Goal: Task Accomplishment & Management: Manage account settings

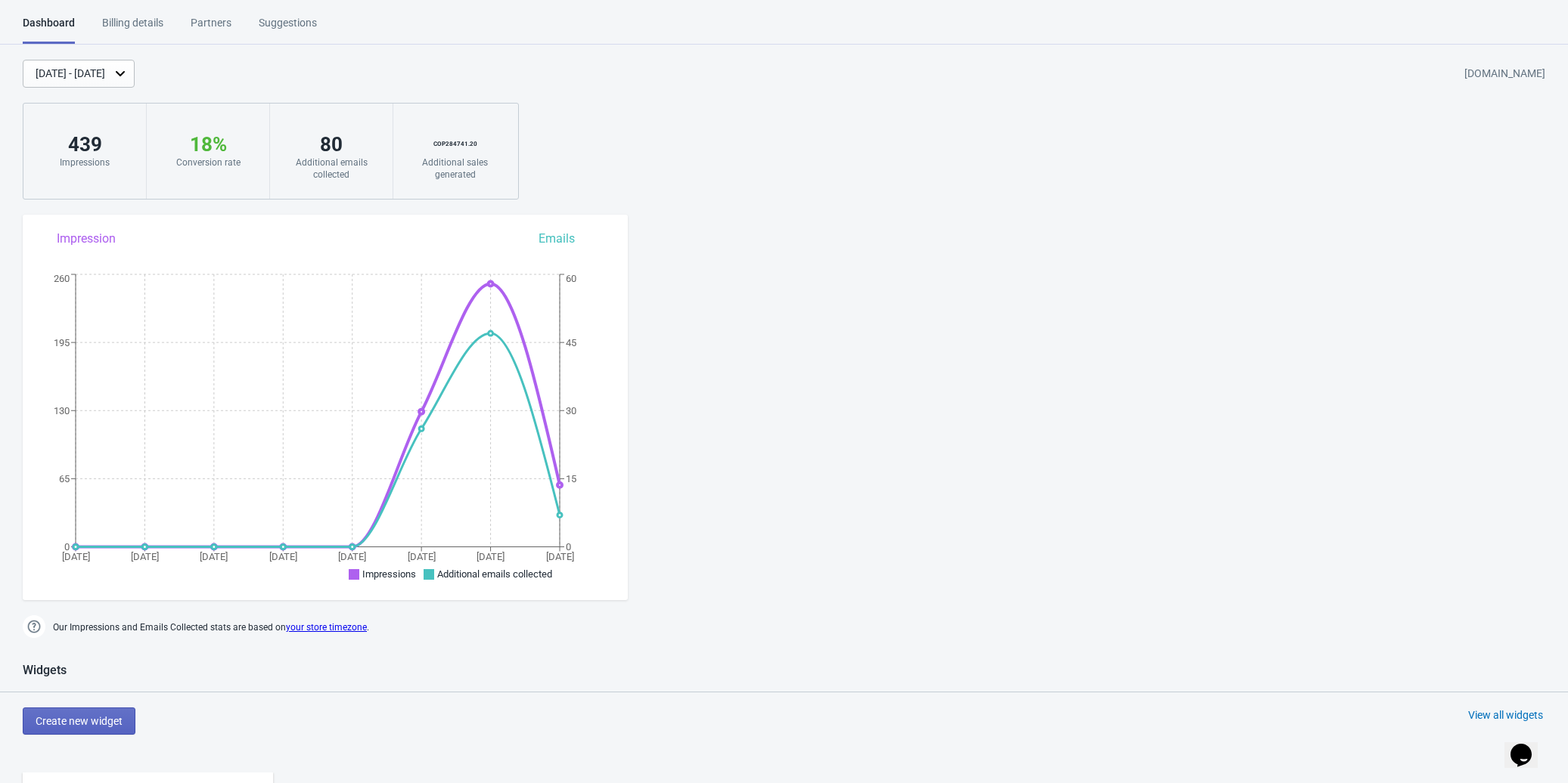
click at [142, 23] on div "Billing details" at bounding box center [132, 28] width 61 height 26
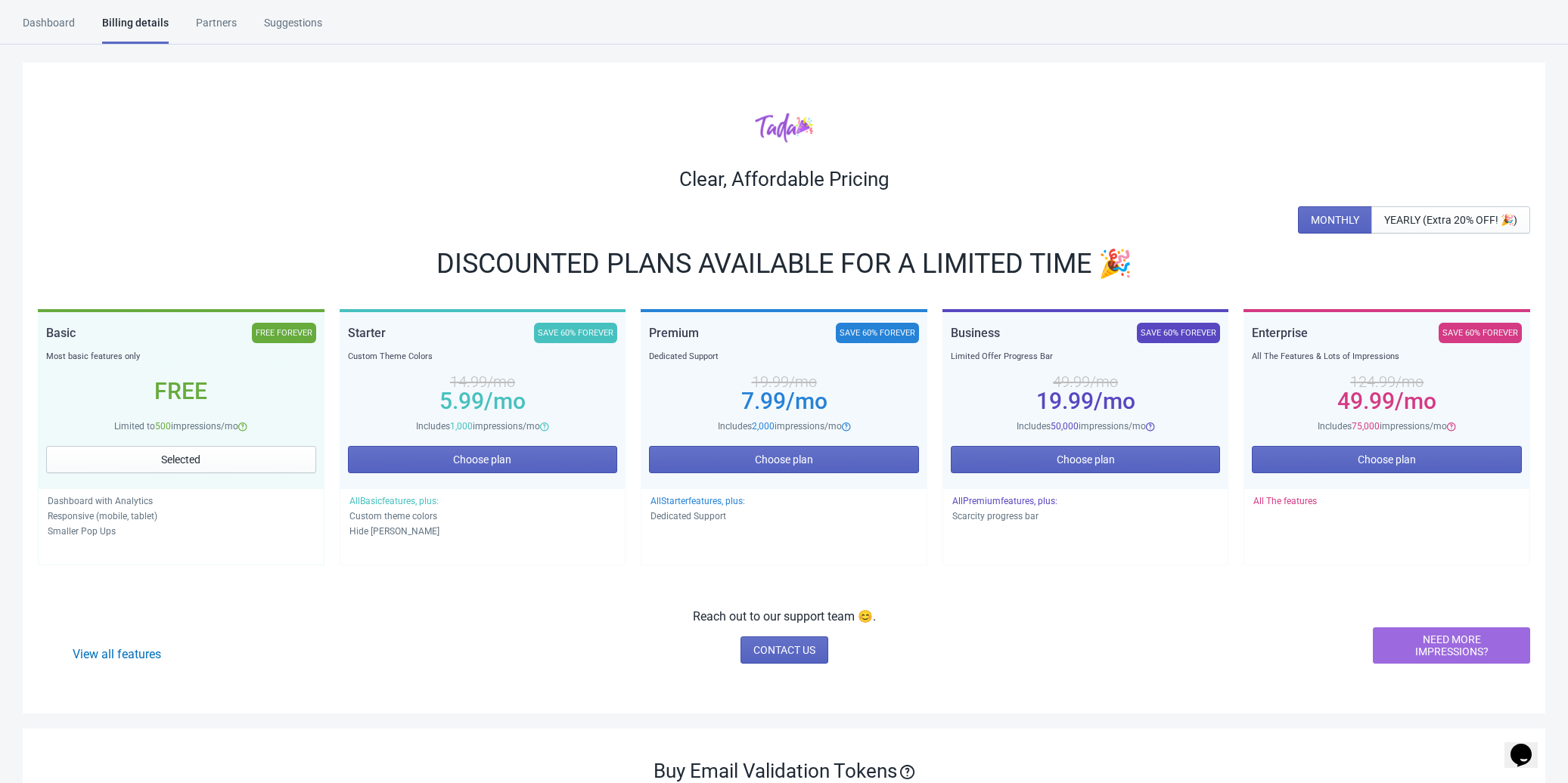
click at [51, 40] on div "Dashboard" at bounding box center [49, 28] width 53 height 26
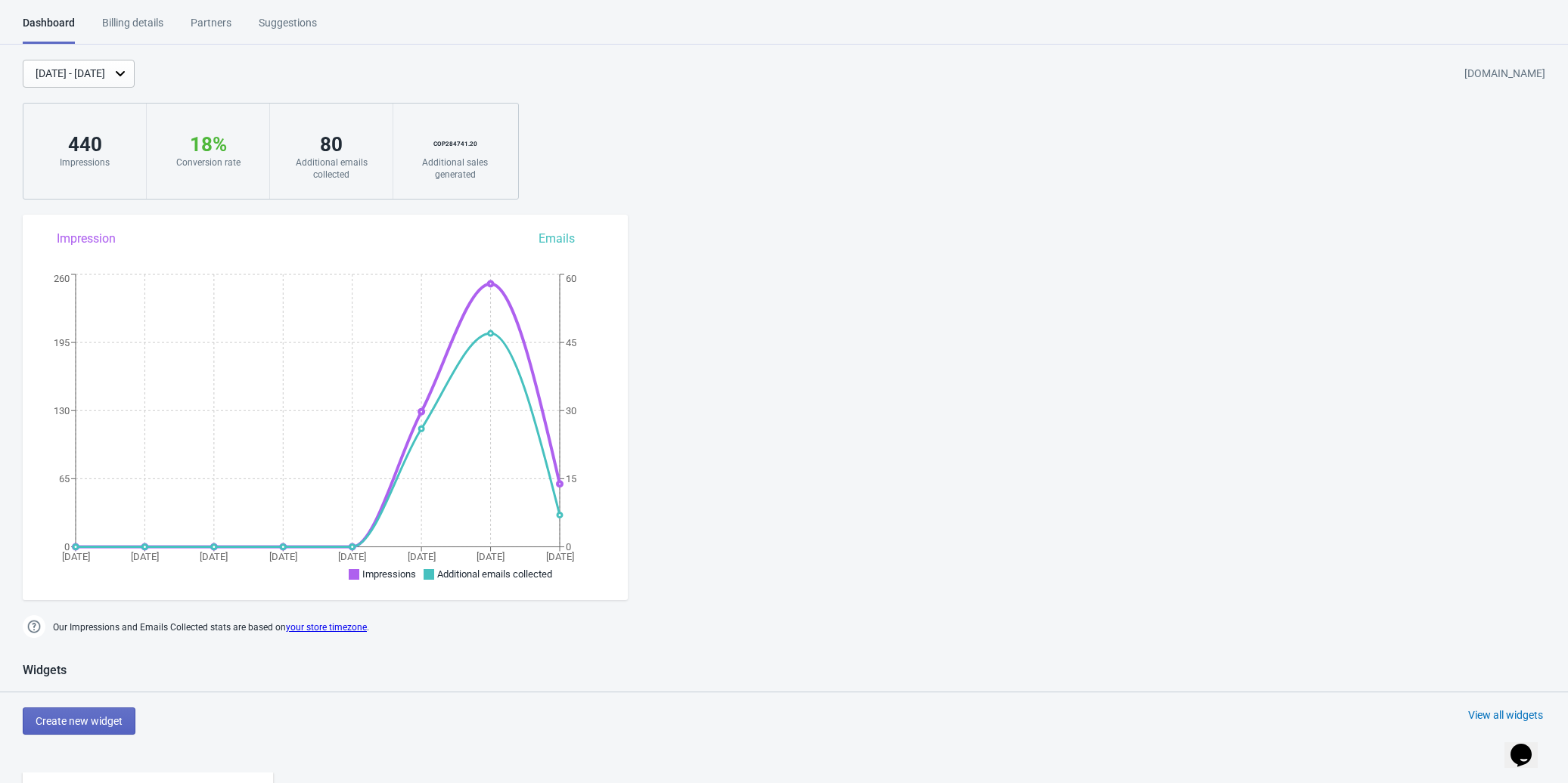
click at [132, 31] on div "Billing details" at bounding box center [132, 28] width 61 height 26
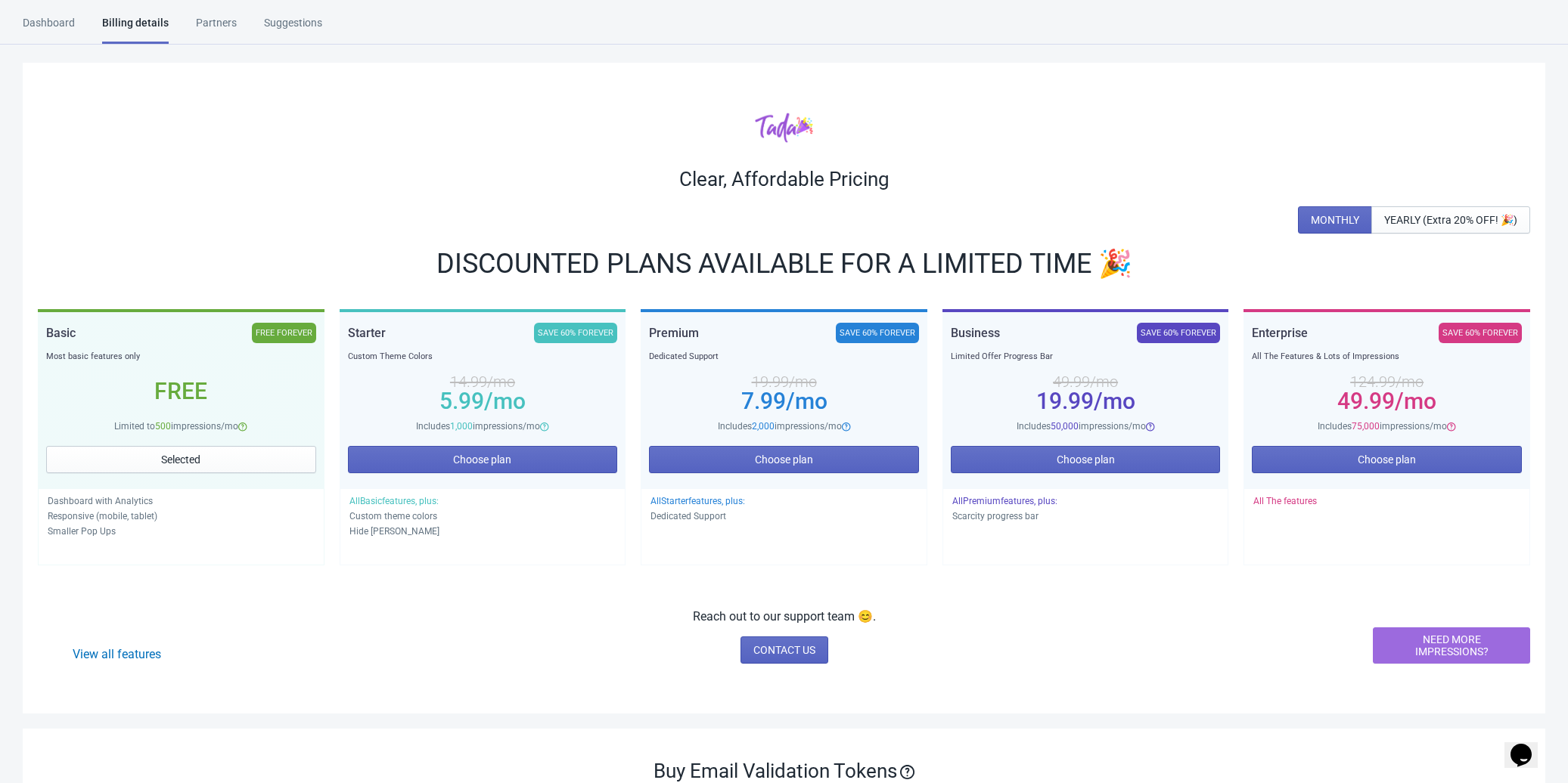
drag, startPoint x: 1264, startPoint y: 67, endPoint x: 1252, endPoint y: 55, distance: 17.0
click at [1264, 67] on div "Clear, Affordable Pricing MONTHLY YEARLY (Extra 20% OFF! 🎉) DISCOUNTED PLANS AV…" at bounding box center [783, 388] width 1522 height 651
click at [1294, 69] on div "Clear, Affordable Pricing MONTHLY YEARLY (Extra 20% OFF! 🎉) DISCOUNTED PLANS AV…" at bounding box center [783, 388] width 1522 height 651
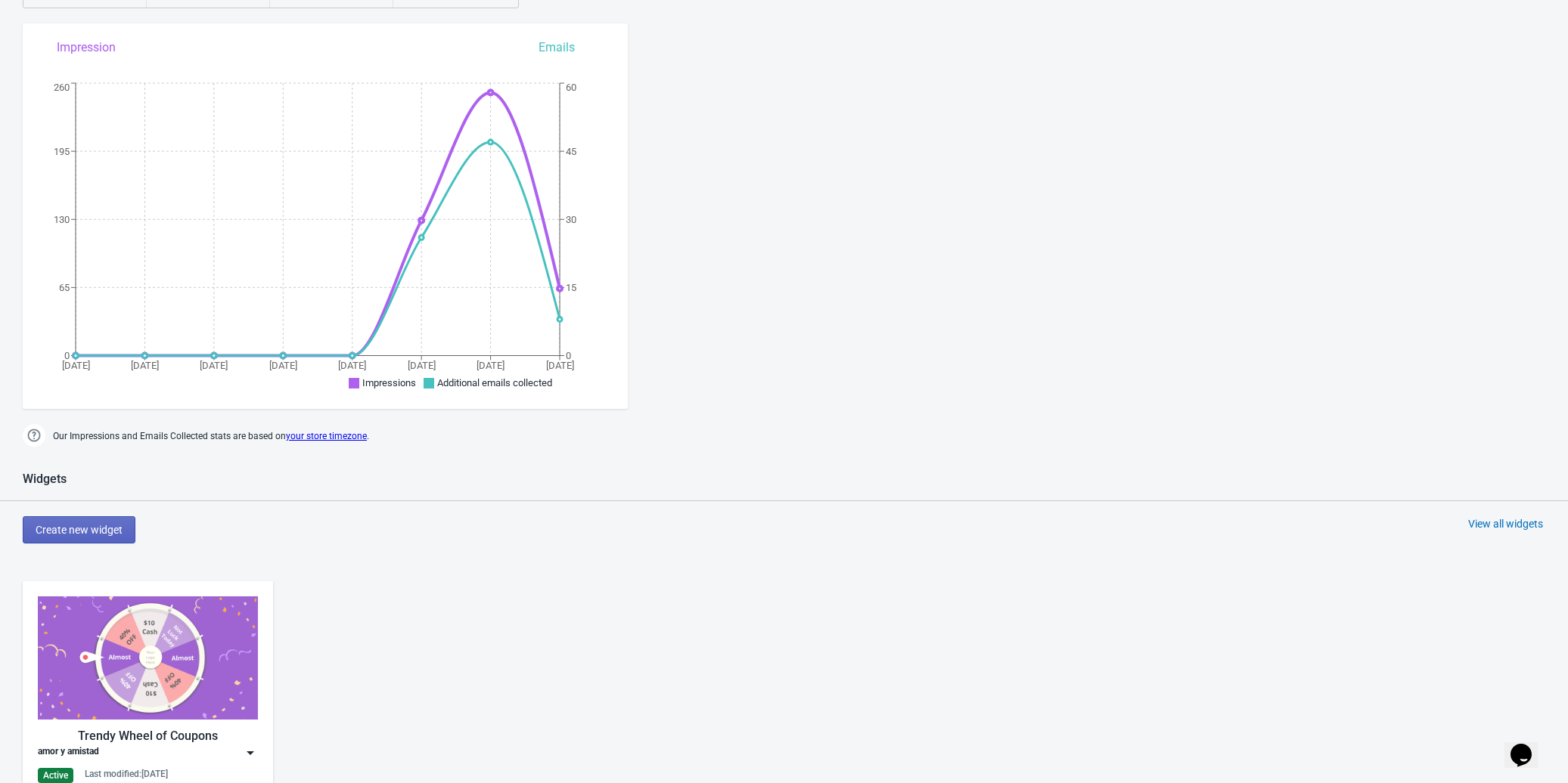
scroll to position [472, 0]
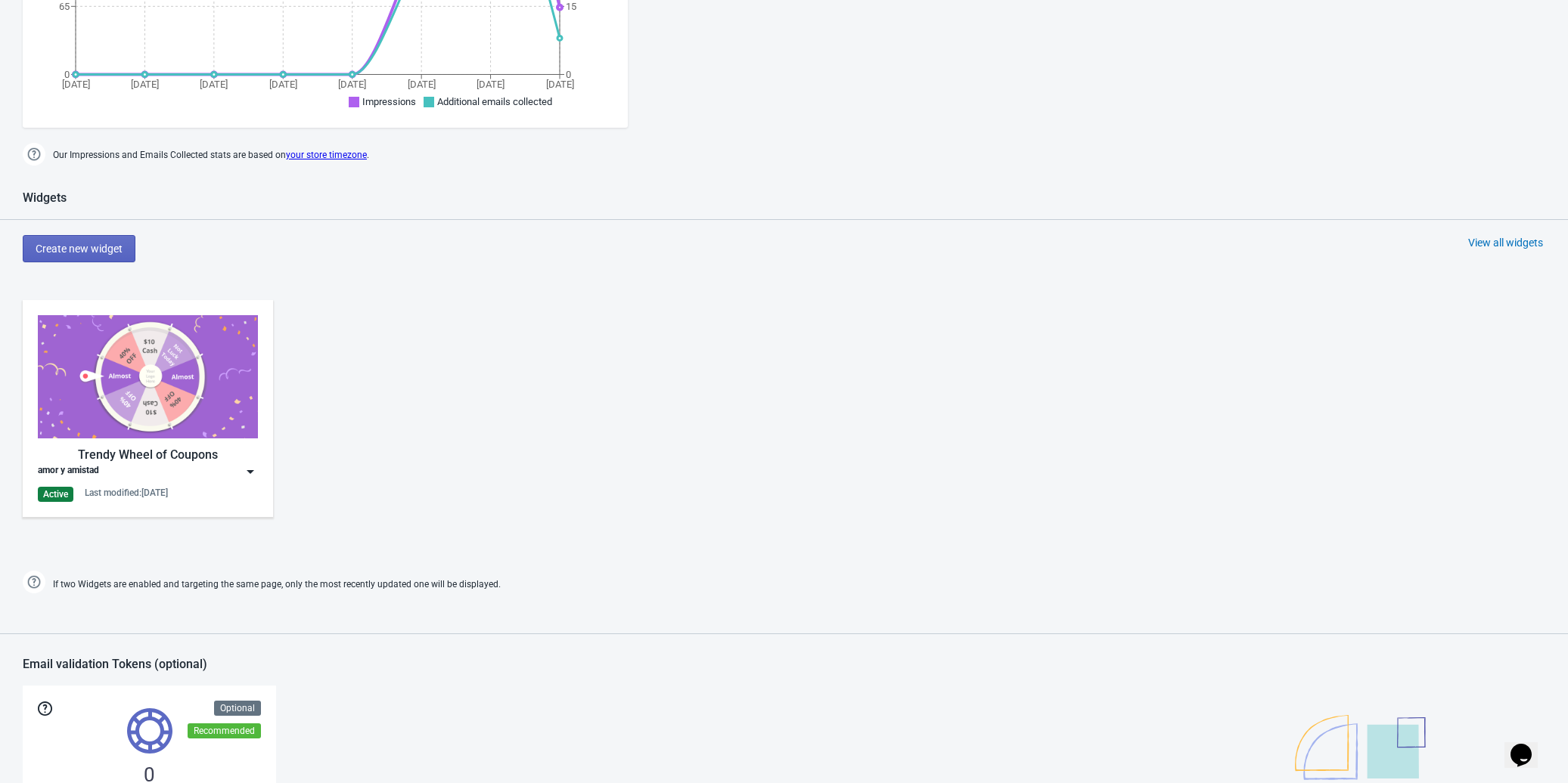
click at [137, 386] on img at bounding box center [147, 376] width 220 height 123
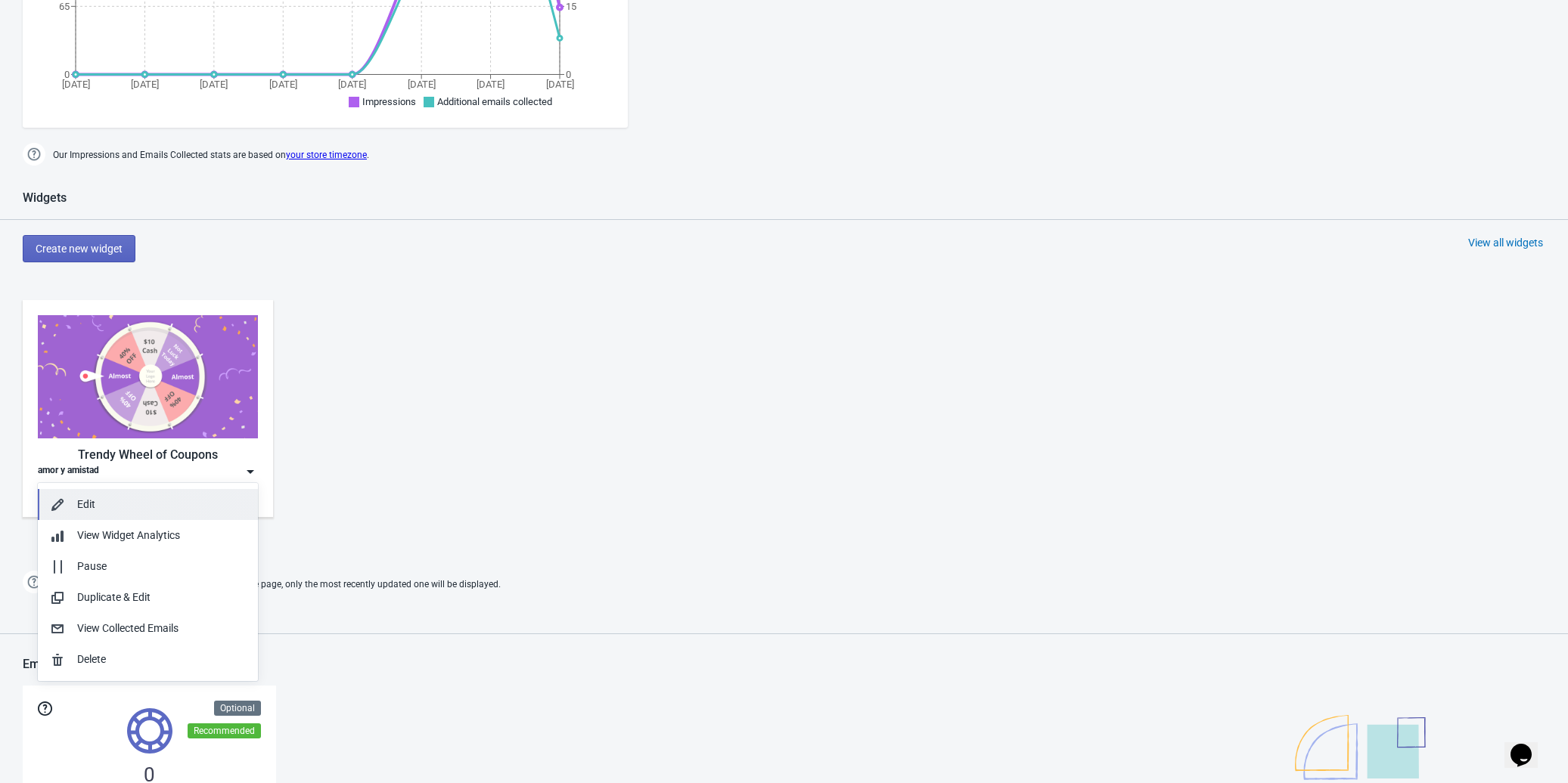
click at [185, 499] on div "Edit" at bounding box center [161, 504] width 169 height 16
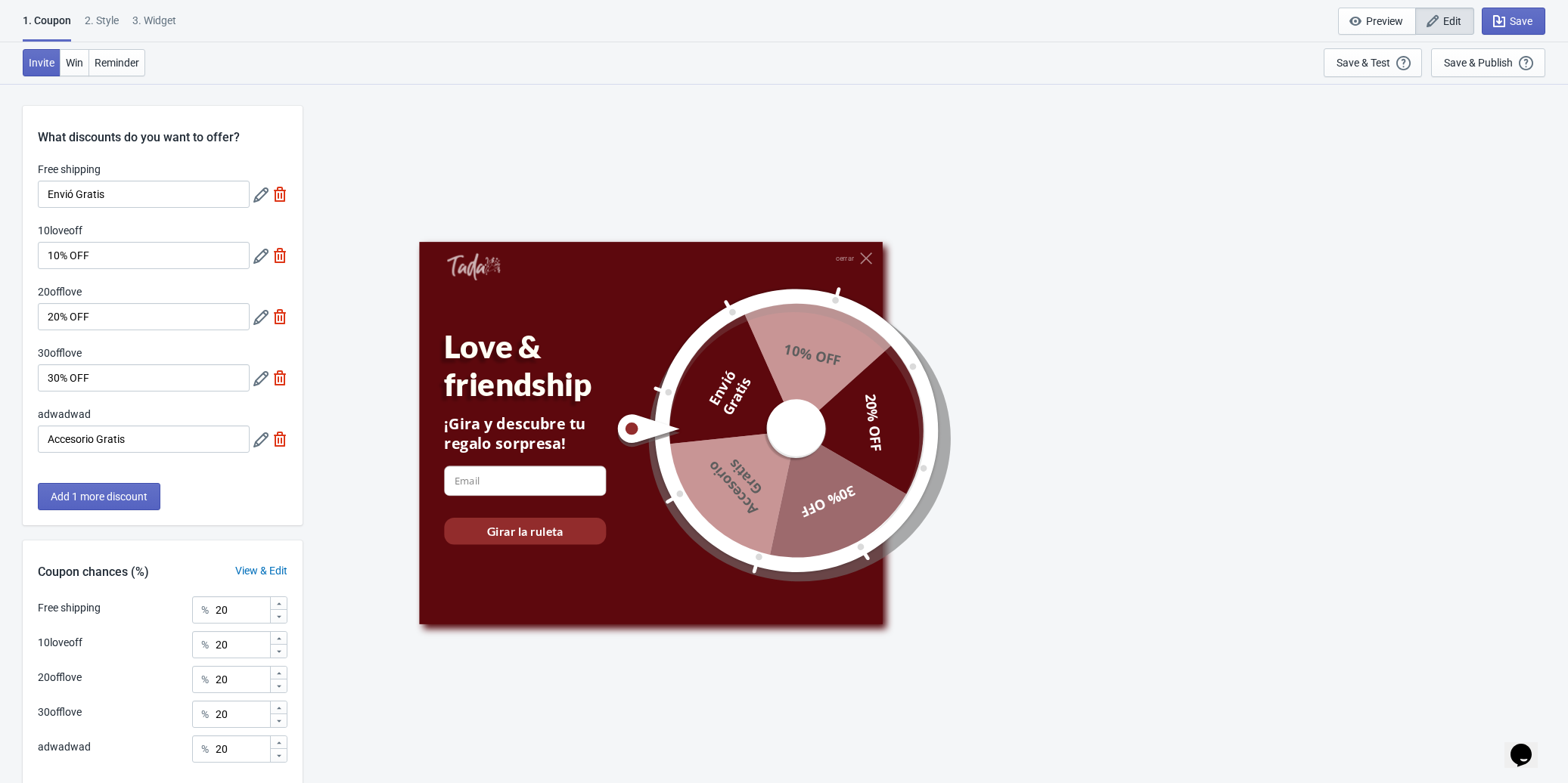
click at [254, 192] on icon at bounding box center [261, 195] width 15 height 15
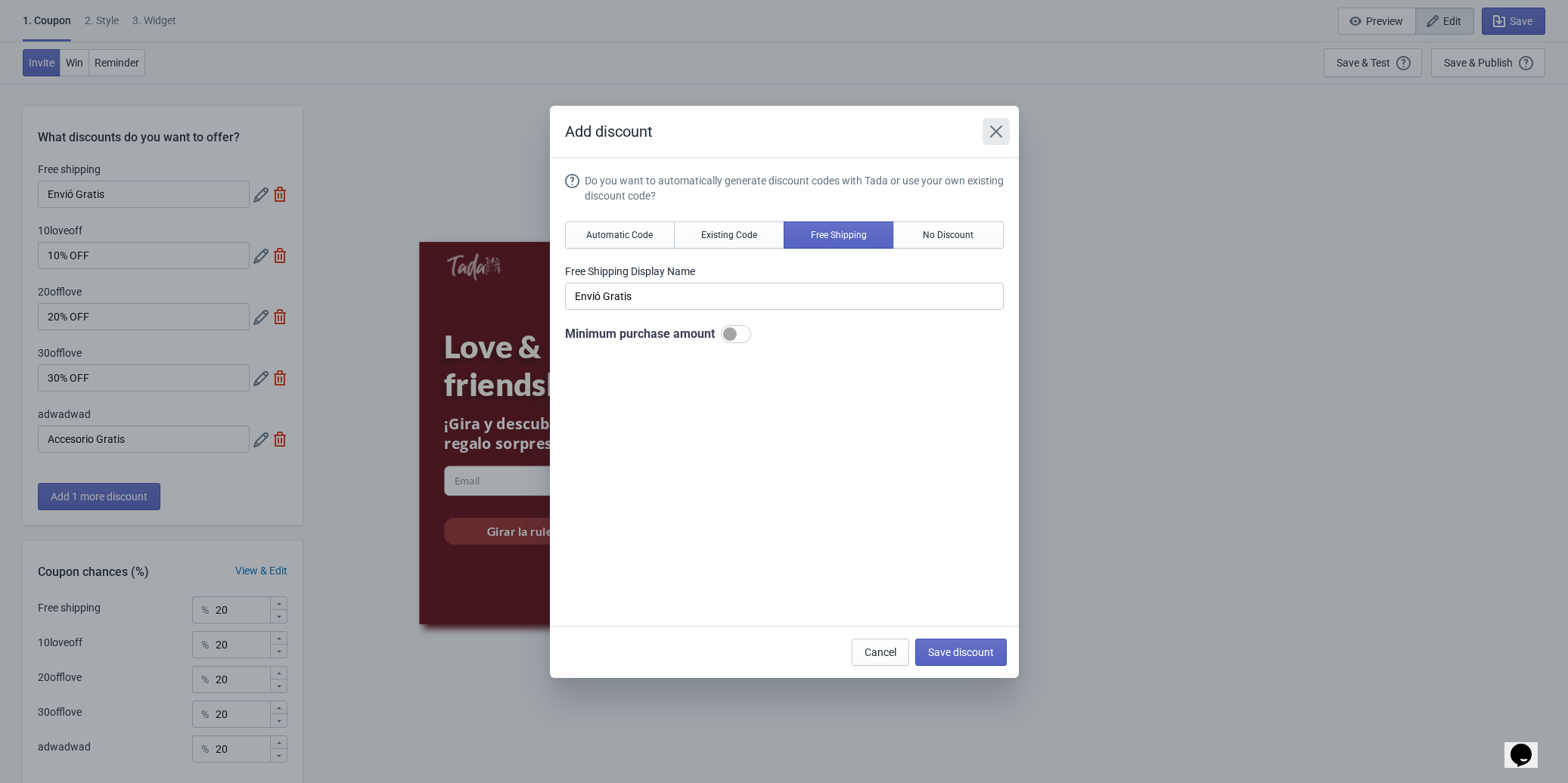
click at [998, 130] on icon "Close" at bounding box center [996, 131] width 15 height 15
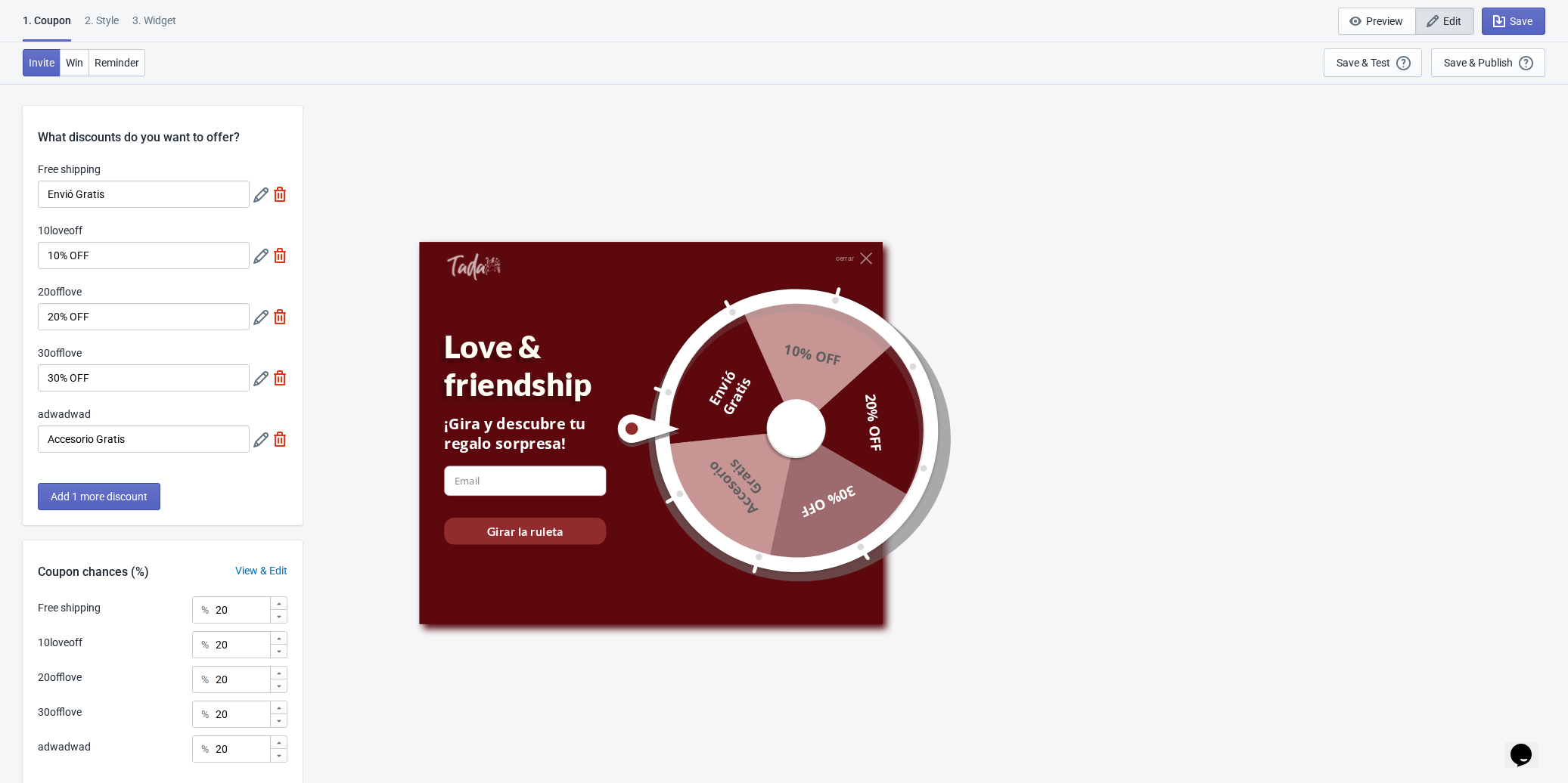
click at [1112, 487] on div "cerrar Love & friendship ¡[PERSON_NAME] y descubre tu regalo sorpresa! email-in…" at bounding box center [934, 434] width 1032 height 383
click at [259, 259] on icon at bounding box center [261, 256] width 15 height 15
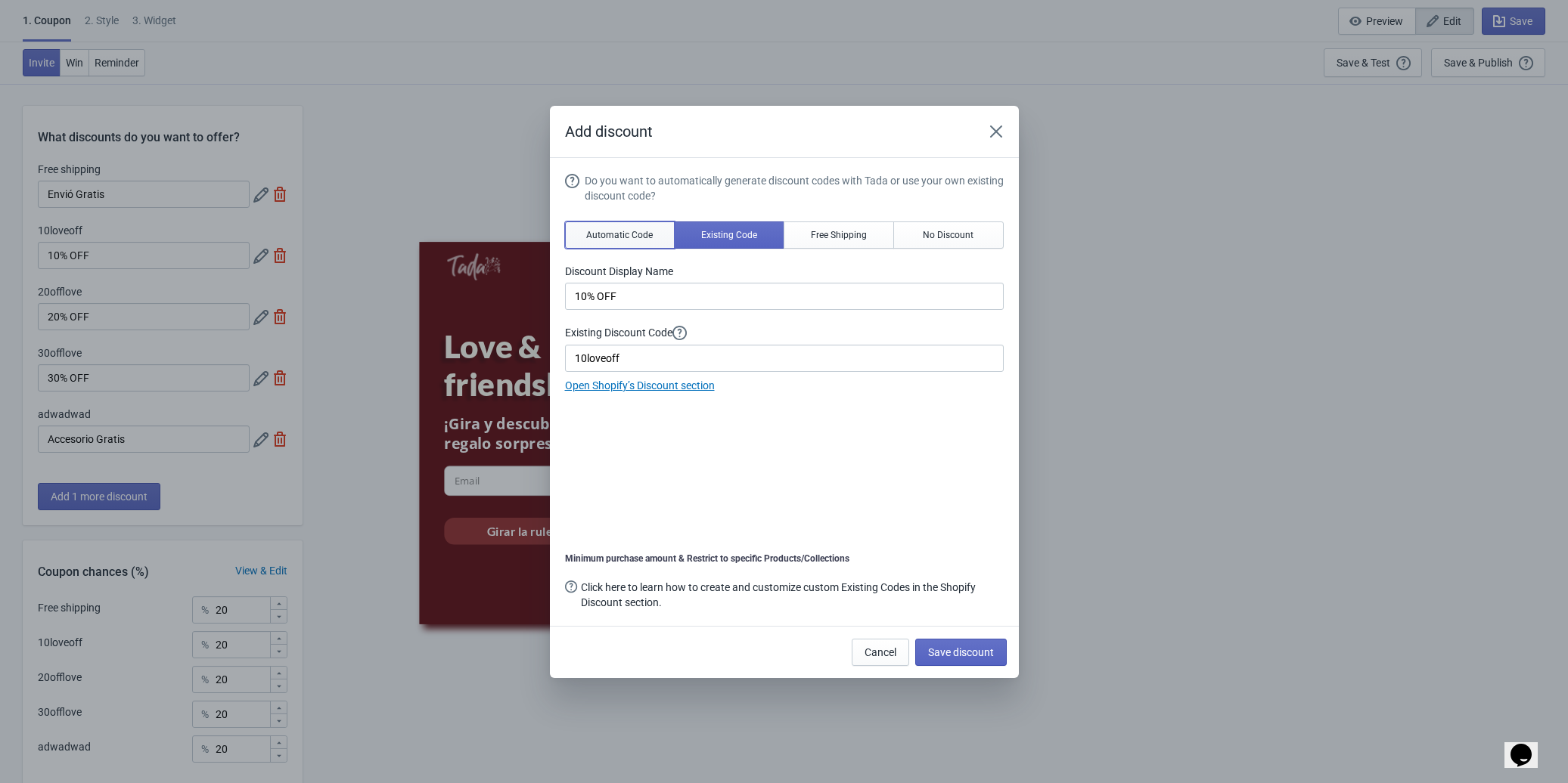
click at [589, 240] on span "Automatic Code" at bounding box center [619, 235] width 67 height 12
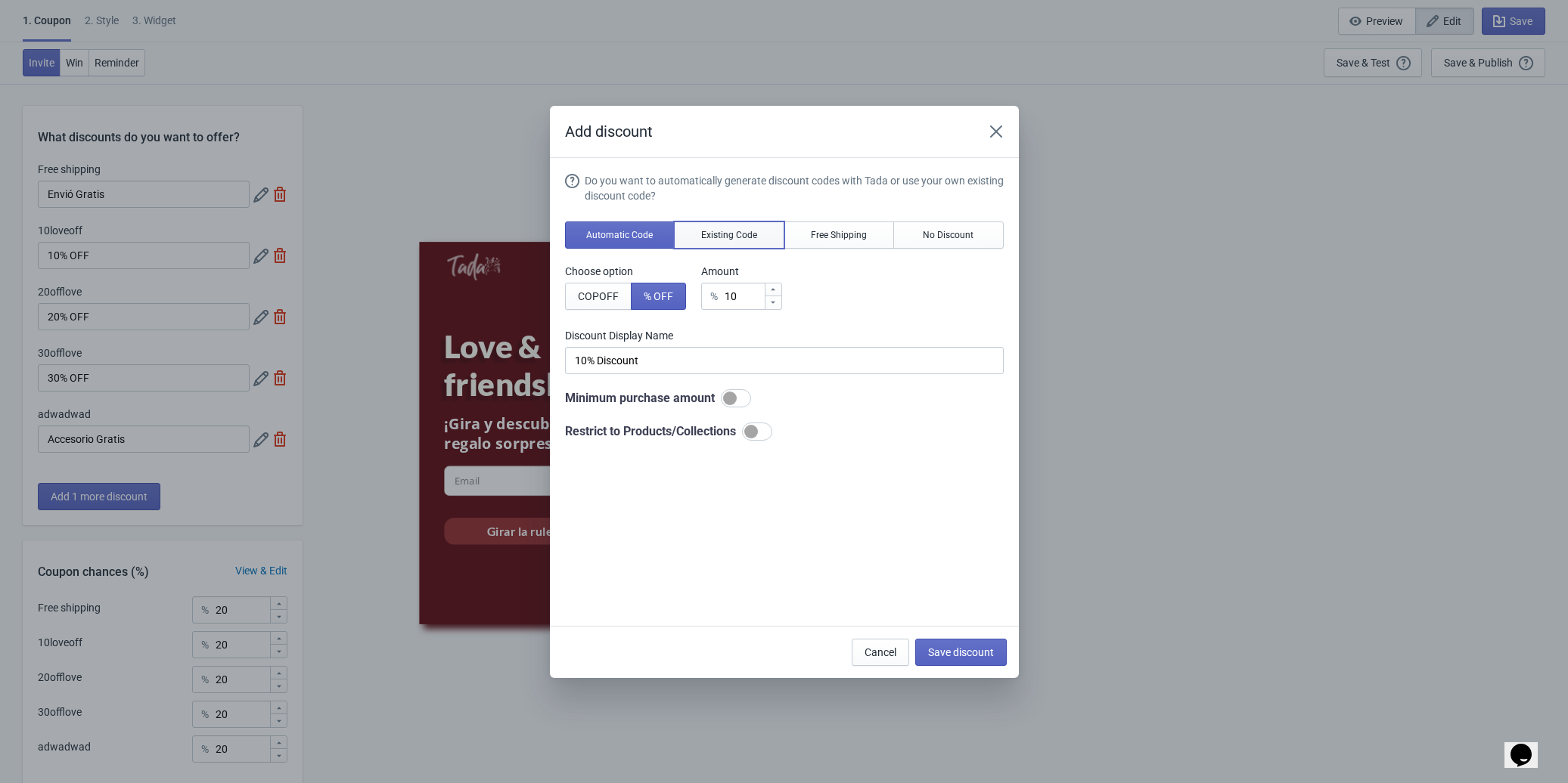
click at [756, 240] on span "Existing Code" at bounding box center [730, 235] width 56 height 12
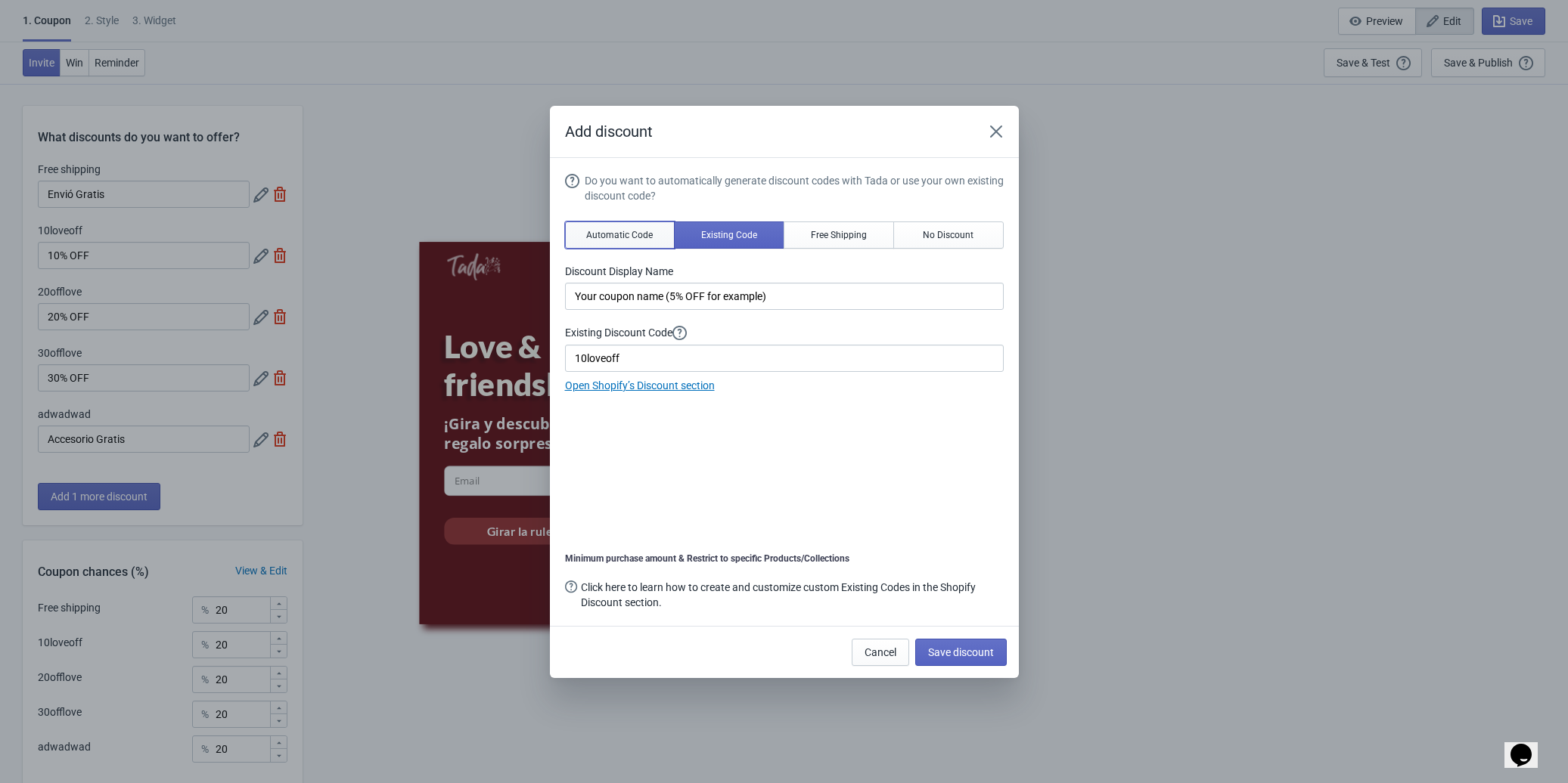
click at [656, 245] on button "Automatic Code" at bounding box center [621, 235] width 111 height 27
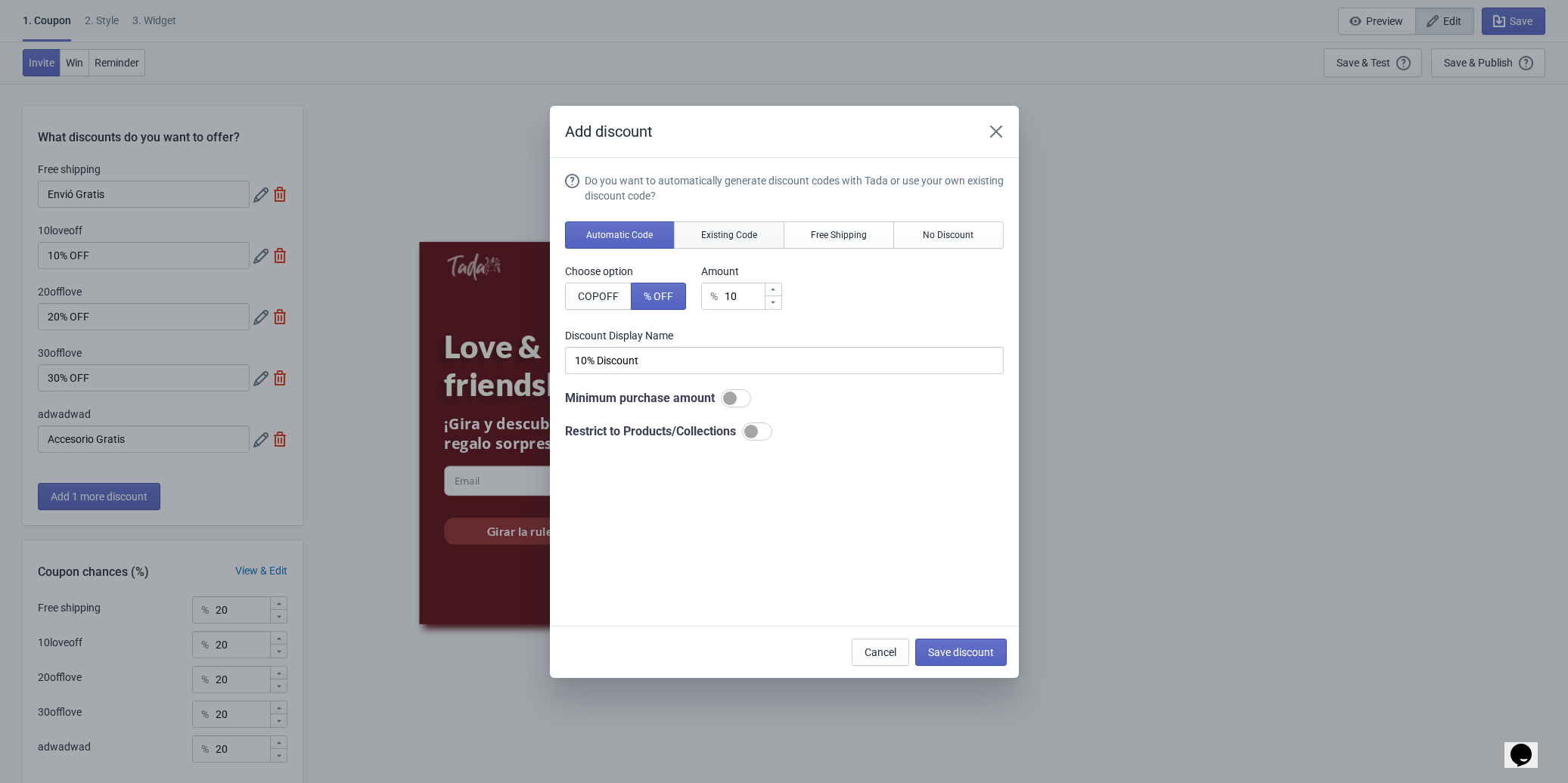
click at [701, 235] on span "Existing Code" at bounding box center [730, 235] width 56 height 12
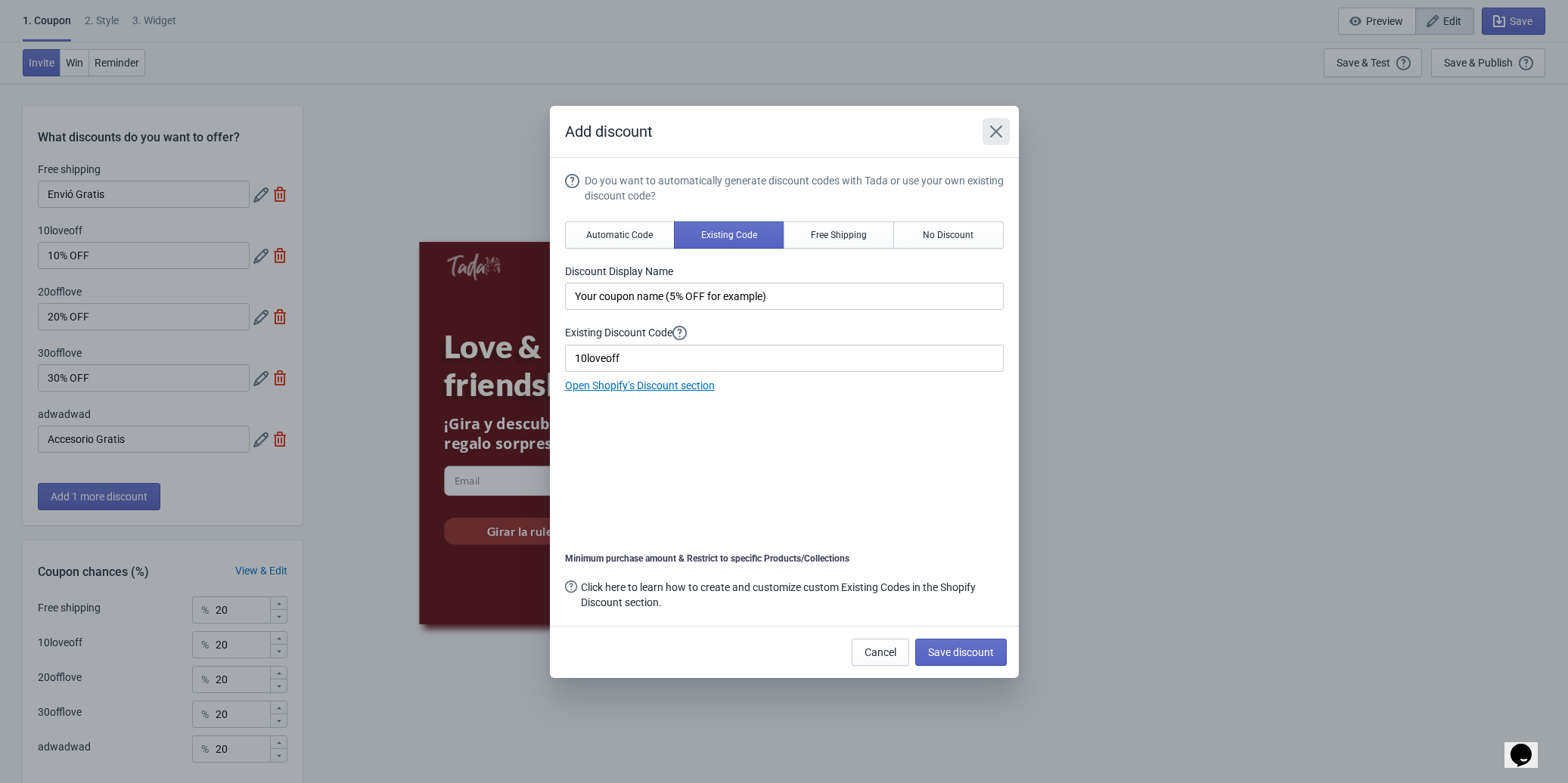
click at [1000, 132] on icon "Close" at bounding box center [996, 131] width 15 height 15
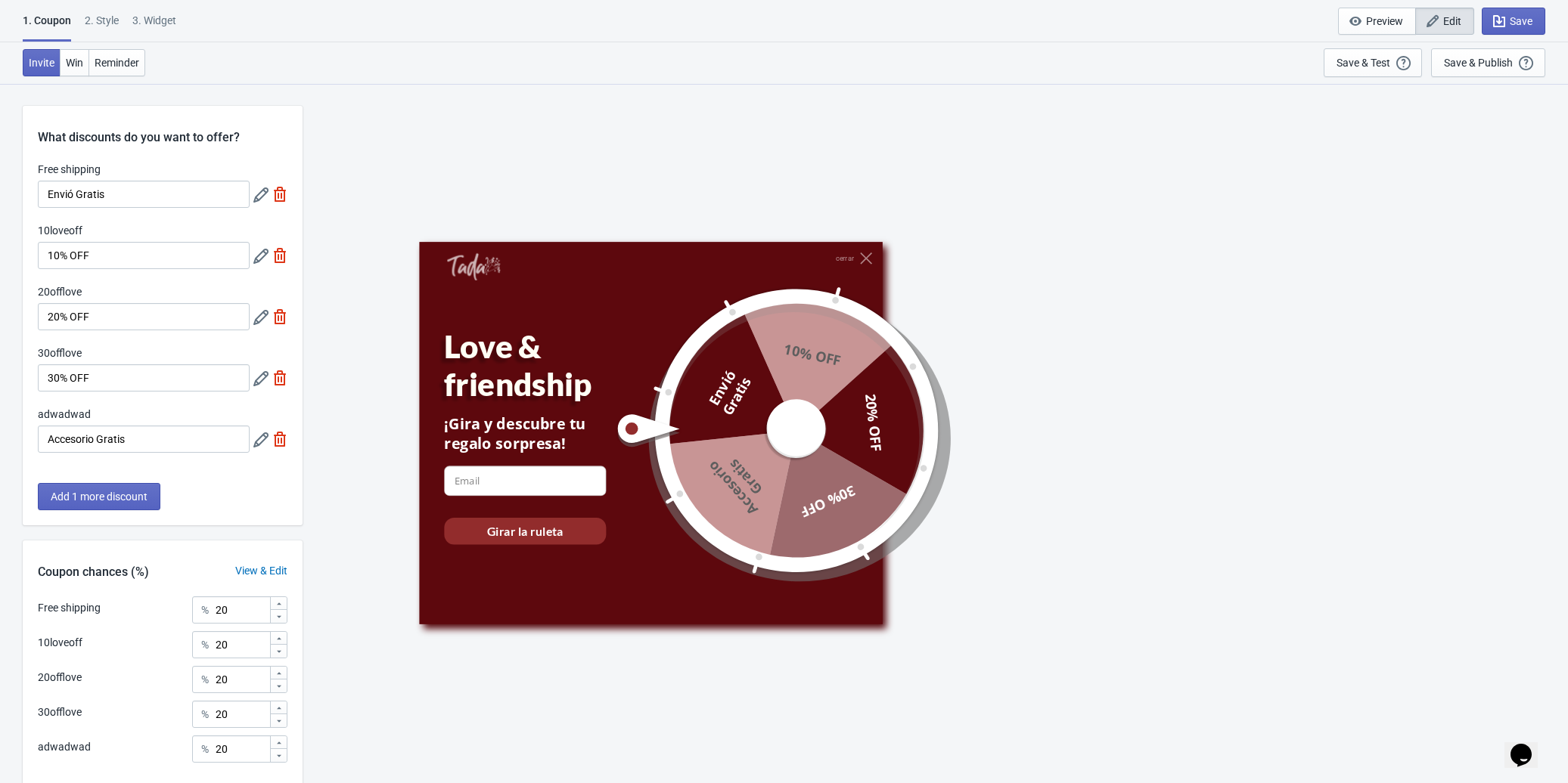
click at [257, 441] on icon at bounding box center [261, 440] width 15 height 15
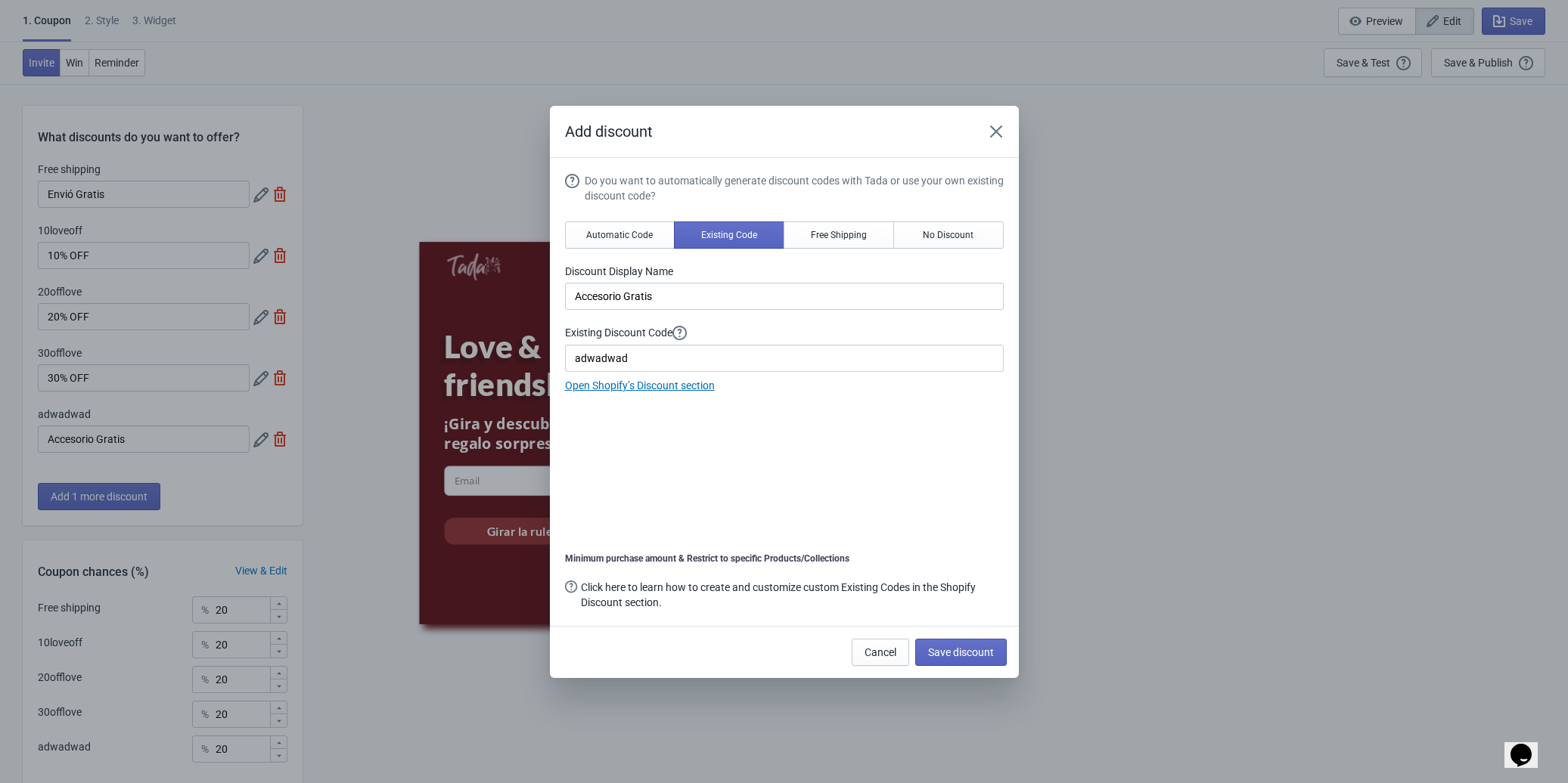
click at [1018, 188] on section "Do you want to automatically generate discount codes with Tada or use your own …" at bounding box center [784, 392] width 469 height 468
